Goal: Transaction & Acquisition: Obtain resource

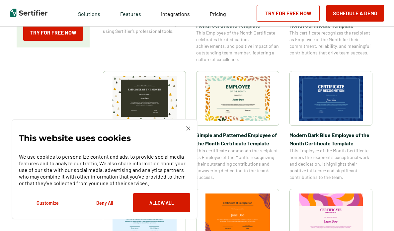
scroll to position [185, 0]
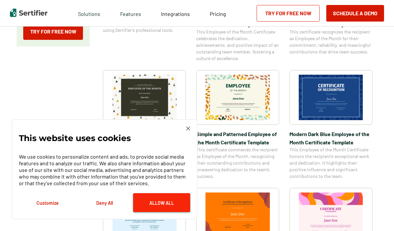
click at [151, 202] on button "Allow All" at bounding box center [161, 202] width 57 height 19
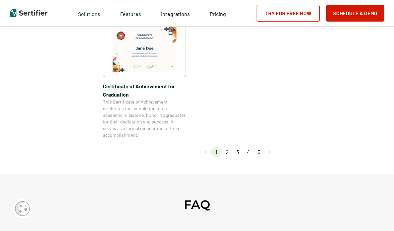
scroll to position [590, 0]
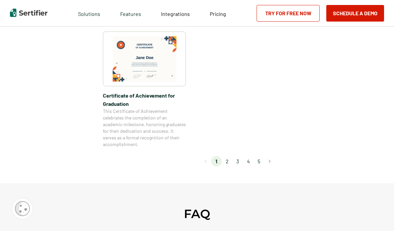
click at [227, 162] on li "2" at bounding box center [227, 161] width 11 height 11
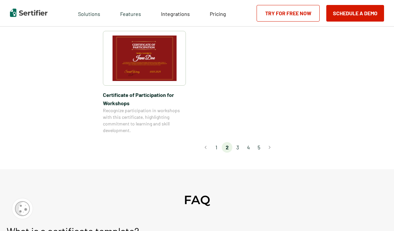
scroll to position [607, 0]
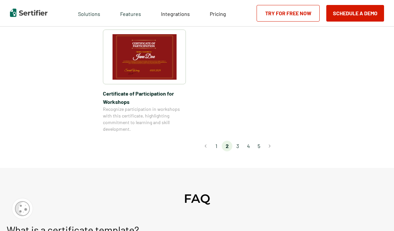
click at [239, 141] on li "3" at bounding box center [237, 146] width 11 height 11
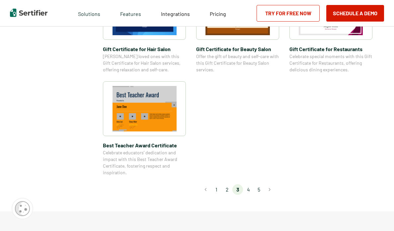
scroll to position [482, 0]
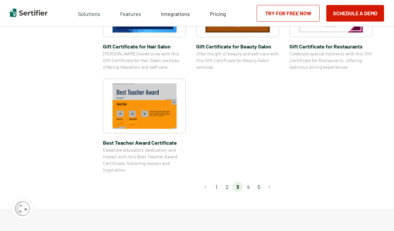
click at [250, 188] on li "4" at bounding box center [248, 187] width 11 height 11
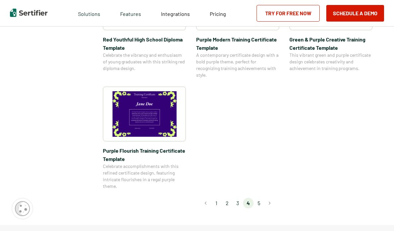
scroll to position [489, 0]
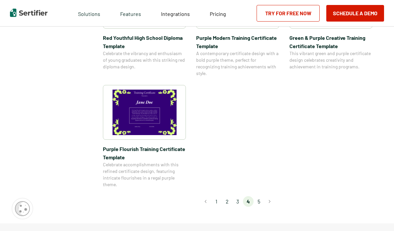
click at [261, 201] on li "5" at bounding box center [259, 201] width 11 height 11
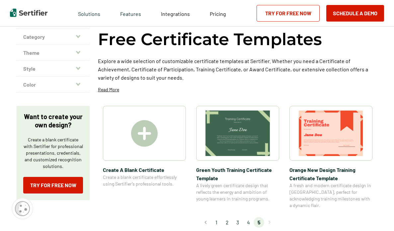
scroll to position [47, 0]
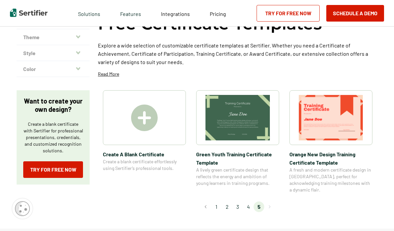
click at [342, 120] on img at bounding box center [331, 117] width 64 height 45
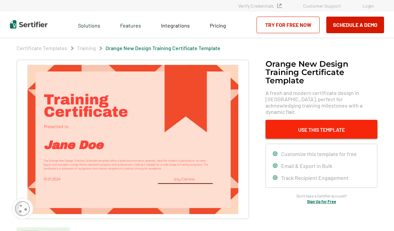
click at [339, 123] on button "Use This Template" at bounding box center [322, 129] width 112 height 19
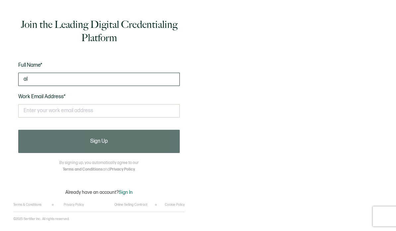
type input "a"
type input "alessia cannata"
type input "a"
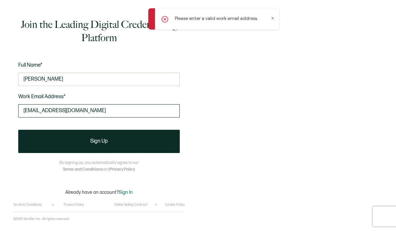
click at [85, 112] on input "forthestylist@gmail.com" at bounding box center [99, 110] width 162 height 13
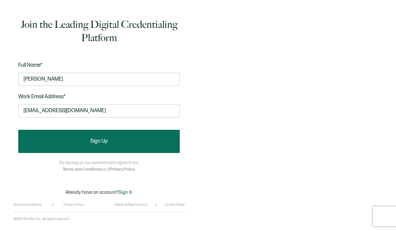
click at [99, 134] on button "Sign Up" at bounding box center [99, 141] width 162 height 23
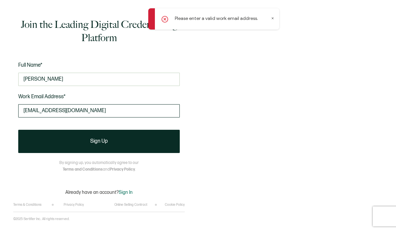
click at [99, 111] on input "forthestylist@gmail.com" at bounding box center [99, 110] width 162 height 13
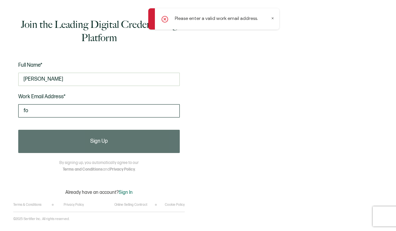
type input "f"
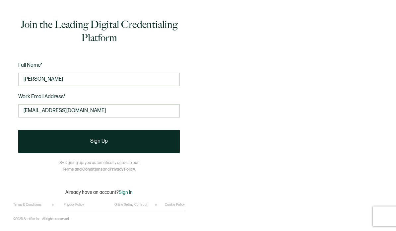
type input "forthestylist@gmail.com"
